Goal: Task Accomplishment & Management: Use online tool/utility

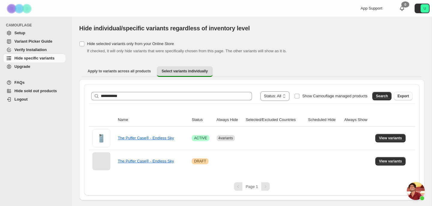
scroll to position [1221, 0]
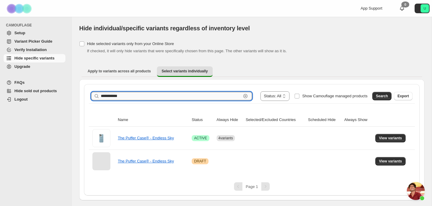
click at [153, 96] on input "**********" at bounding box center [171, 96] width 140 height 8
type input "*****"
click at [378, 97] on span "Search" at bounding box center [381, 95] width 12 height 5
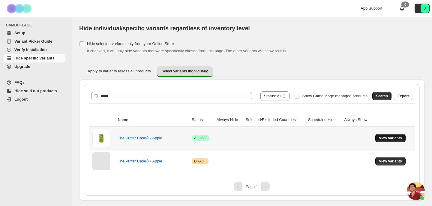
click at [391, 138] on span "View variants" at bounding box center [389, 137] width 23 height 5
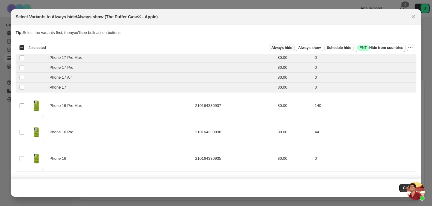
click at [283, 49] on span "Always hide" at bounding box center [281, 47] width 21 height 5
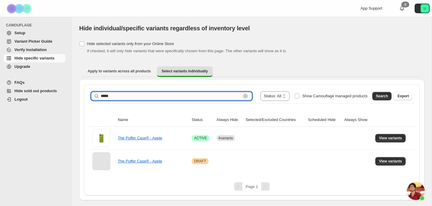
click at [179, 95] on input "*****" at bounding box center [171, 96] width 140 height 8
type input "********"
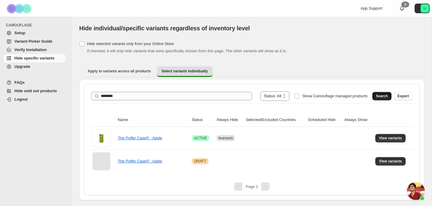
click at [385, 96] on span "Search" at bounding box center [381, 95] width 12 height 5
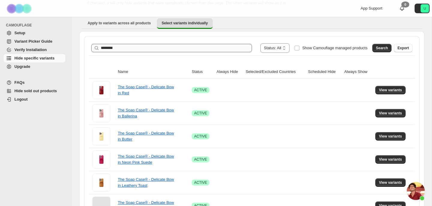
scroll to position [55, 0]
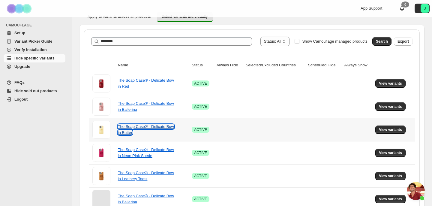
click at [138, 128] on link "The Soap Case® - Delicate Bow in Butter" at bounding box center [146, 129] width 56 height 10
click at [387, 126] on button "View variants" at bounding box center [390, 129] width 30 height 8
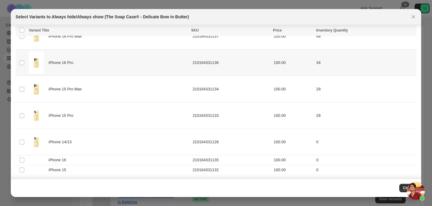
scroll to position [0, 0]
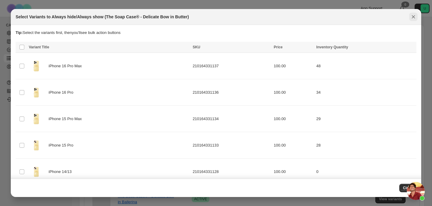
click at [412, 15] on icon "Close" at bounding box center [413, 17] width 6 height 6
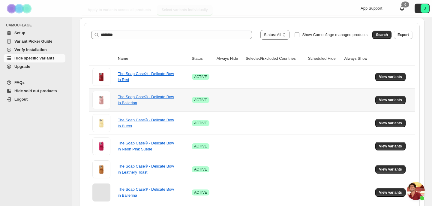
scroll to position [62, 0]
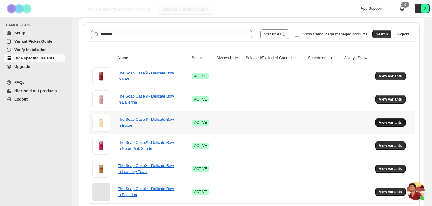
click at [383, 123] on span "View variants" at bounding box center [389, 122] width 23 height 5
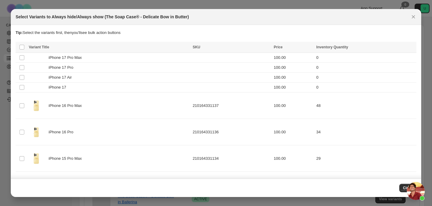
scroll to position [0, 0]
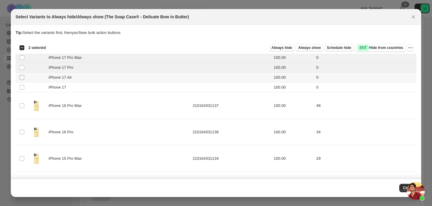
click at [21, 79] on span ":r4n:" at bounding box center [21, 77] width 5 height 5
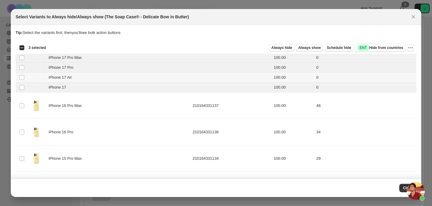
click at [21, 74] on td "Select product variant" at bounding box center [21, 78] width 11 height 10
click at [286, 46] on span "Always hide" at bounding box center [281, 47] width 21 height 5
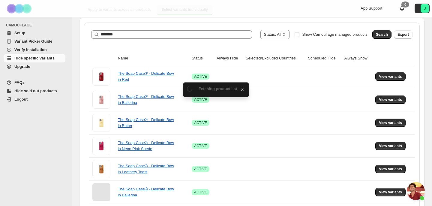
scroll to position [62, 0]
